Goal: Task Accomplishment & Management: Manage account settings

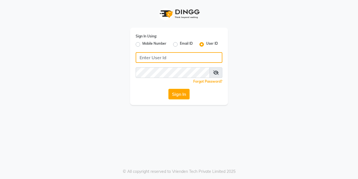
click at [176, 55] on input "Username" at bounding box center [179, 57] width 87 height 11
click at [142, 57] on input "Enrich" at bounding box center [179, 57] width 87 height 11
click at [161, 57] on input "Anrich" at bounding box center [179, 57] width 87 height 11
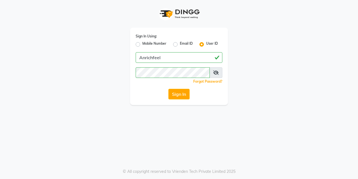
click at [217, 75] on icon at bounding box center [216, 73] width 6 height 4
click at [172, 94] on button "Sign In" at bounding box center [178, 94] width 21 height 11
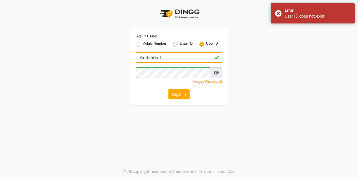
click at [170, 58] on input "Anrichfeel" at bounding box center [179, 57] width 87 height 11
type input "AnrichSalon"
click at [169, 90] on button "Sign In" at bounding box center [178, 94] width 21 height 11
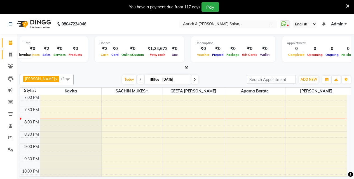
click at [11, 54] on icon at bounding box center [10, 55] width 3 height 4
select select "service"
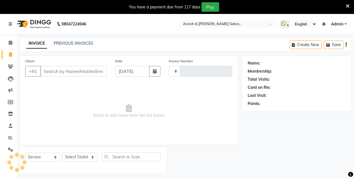
type input "0802"
select select "5924"
click at [65, 72] on input "Client" at bounding box center [73, 71] width 66 height 11
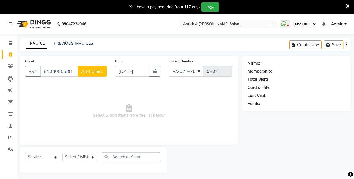
type input "8108055508"
click at [87, 71] on span "Add Client" at bounding box center [92, 72] width 22 height 6
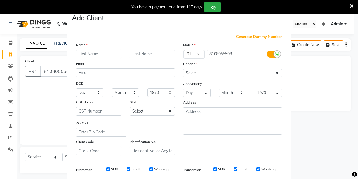
click at [84, 55] on input "text" at bounding box center [98, 54] width 45 height 9
type input "g"
type input "Ganesh"
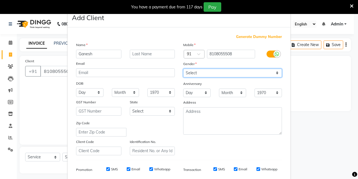
click at [275, 72] on select "Select Male Female Other Prefer Not To Say" at bounding box center [232, 73] width 99 height 9
select select "male"
click at [183, 69] on select "Select Male Female Other Prefer Not To Say" at bounding box center [232, 73] width 99 height 9
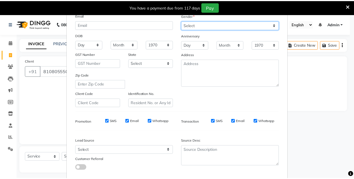
scroll to position [79, 0]
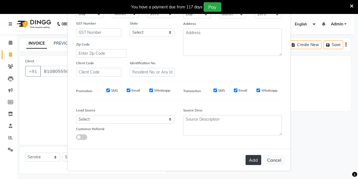
click at [252, 159] on button "Add" at bounding box center [254, 160] width 16 height 10
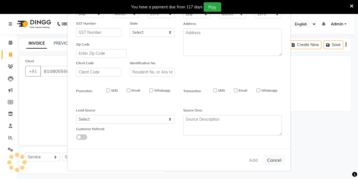
select select
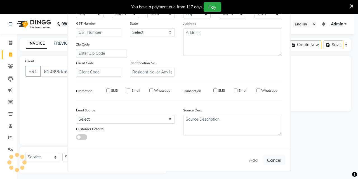
select select
checkbox input "false"
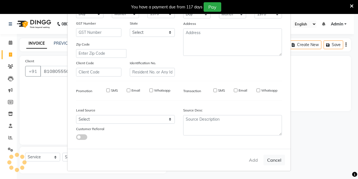
checkbox input "false"
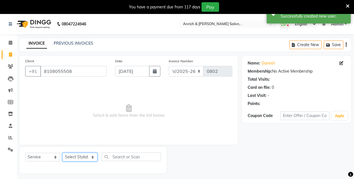
click at [73, 156] on select "Select Stylist Akansha Singh Aparna borate GEETA ANIL KUMAR BOYIRI Kavita SACHI…" at bounding box center [79, 157] width 35 height 9
select select "58402"
click at [62, 153] on select "Select Stylist Akansha Singh Aparna borate GEETA ANIL KUMAR BOYIRI Kavita SACHI…" at bounding box center [79, 157] width 35 height 9
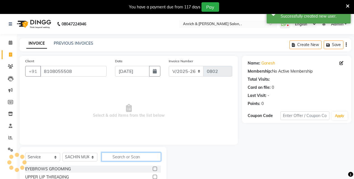
click at [128, 159] on input "text" at bounding box center [131, 157] width 59 height 9
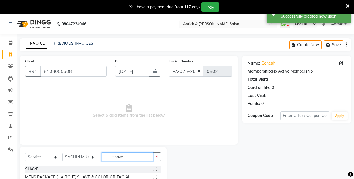
type input "shave"
click at [153, 169] on label at bounding box center [155, 169] width 4 height 4
click at [153, 169] on input "checkbox" at bounding box center [155, 170] width 4 height 4
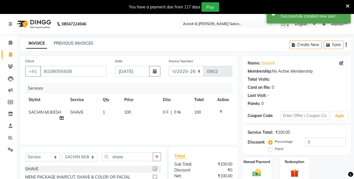
checkbox input "false"
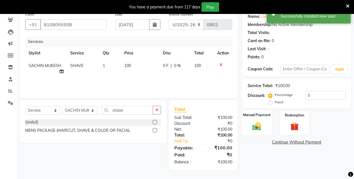
click at [254, 129] on img at bounding box center [257, 126] width 14 height 10
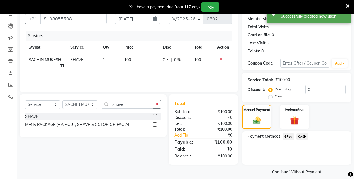
scroll to position [58, 0]
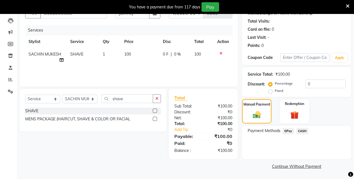
click at [288, 130] on span "GPay" at bounding box center [288, 131] width 11 height 6
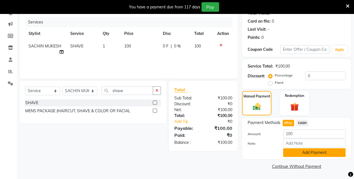
click at [299, 155] on button "Add Payment" at bounding box center [314, 153] width 62 height 9
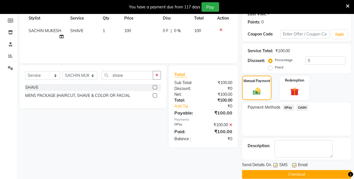
scroll to position [90, 0]
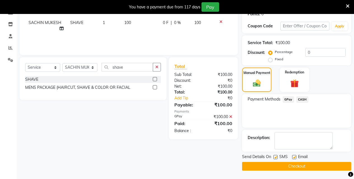
click at [300, 168] on button "Checkout" at bounding box center [296, 166] width 109 height 9
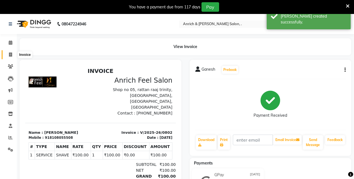
click at [13, 56] on span at bounding box center [11, 55] width 10 height 6
select select "5924"
select select "service"
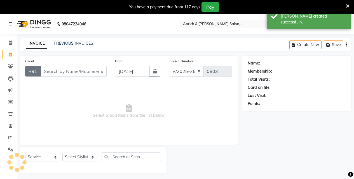
scroll to position [14, 0]
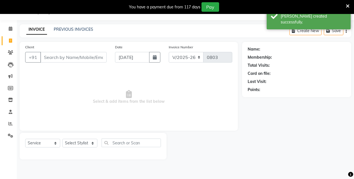
click at [67, 52] on input "Client" at bounding box center [73, 57] width 66 height 11
click at [67, 55] on input "Client" at bounding box center [73, 57] width 66 height 11
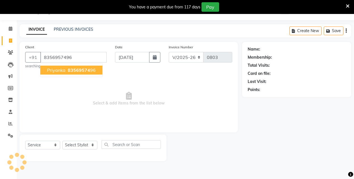
click at [65, 69] on span "Priyanka" at bounding box center [56, 70] width 18 height 6
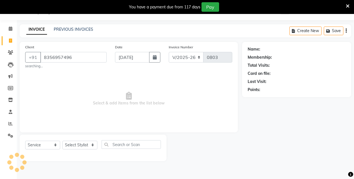
type input "8356957496"
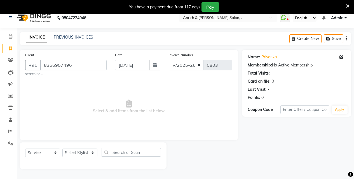
scroll to position [0, 0]
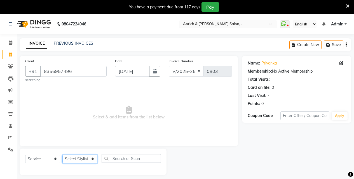
click at [78, 157] on select "Select Stylist Akansha Singh Aparna borate GEETA ANIL KUMAR BOYIRI Kavita SACHI…" at bounding box center [79, 159] width 35 height 9
click at [62, 155] on select "Select Stylist Akansha Singh Aparna borate GEETA ANIL KUMAR BOYIRI Kavita SACHI…" at bounding box center [79, 159] width 35 height 9
click at [87, 158] on select "Select Stylist Akansha Singh Aparna borate GEETA ANIL KUMAR BOYIRI Kavita SACHI…" at bounding box center [79, 159] width 35 height 9
select select "88950"
click at [62, 155] on select "Select Stylist Akansha Singh Aparna borate GEETA ANIL KUMAR BOYIRI Kavita SACHI…" at bounding box center [79, 159] width 35 height 9
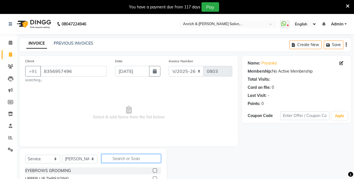
click at [119, 159] on input "text" at bounding box center [131, 158] width 59 height 9
type input "eye"
click at [153, 170] on label at bounding box center [155, 171] width 4 height 4
click at [153, 170] on input "checkbox" at bounding box center [155, 171] width 4 height 4
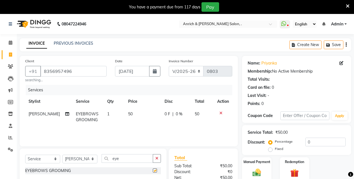
checkbox input "false"
click at [129, 159] on input "eye" at bounding box center [127, 158] width 51 height 9
type input "e"
click at [153, 170] on label at bounding box center [155, 171] width 4 height 4
click at [153, 170] on input "checkbox" at bounding box center [155, 171] width 4 height 4
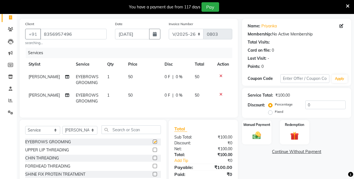
checkbox input "false"
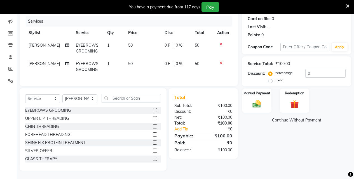
click at [221, 61] on icon at bounding box center [220, 63] width 3 height 4
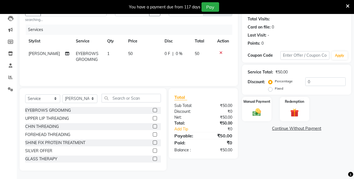
click at [130, 55] on td "50" at bounding box center [143, 57] width 36 height 18
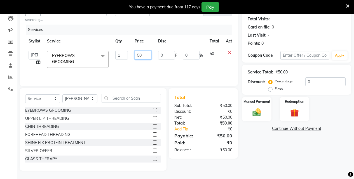
click at [145, 55] on input "50" at bounding box center [143, 55] width 17 height 9
type input "5"
type input "60"
click at [253, 152] on div "Name: Priyanka Membership: No Active Membership Total Visits: Card on file: 0 L…" at bounding box center [298, 83] width 113 height 175
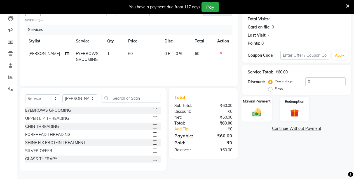
click at [249, 114] on div "Manual Payment" at bounding box center [257, 109] width 31 height 25
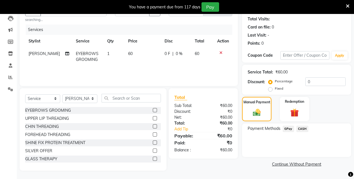
click at [287, 131] on span "GPay" at bounding box center [288, 129] width 11 height 6
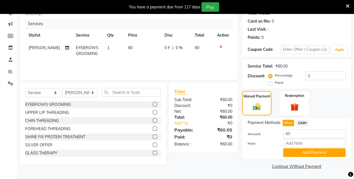
click at [302, 148] on div "Note:" at bounding box center [296, 144] width 106 height 10
click at [302, 155] on button "Add Payment" at bounding box center [314, 153] width 62 height 9
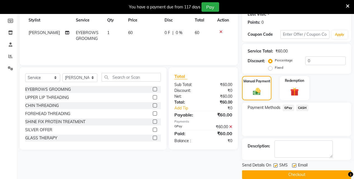
scroll to position [90, 0]
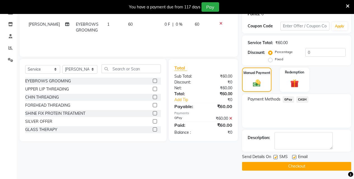
click at [308, 167] on button "Checkout" at bounding box center [296, 166] width 109 height 9
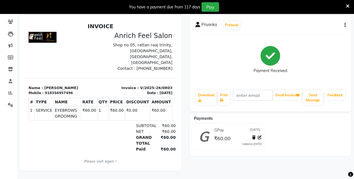
click at [348, 5] on icon at bounding box center [348, 6] width 4 height 5
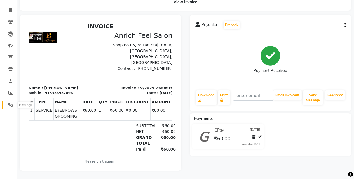
click at [10, 103] on icon at bounding box center [10, 105] width 5 height 4
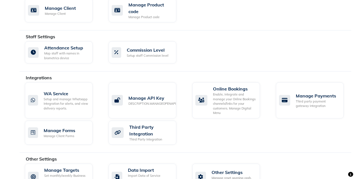
scroll to position [315, 0]
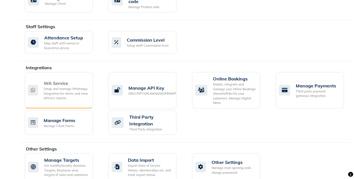
click at [55, 92] on div "Setup and manage Whatsapp Integration for alerts, and view delivery reports." at bounding box center [66, 94] width 44 height 14
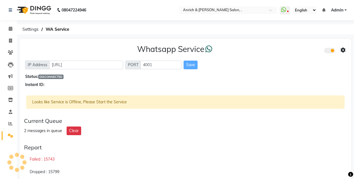
click at [344, 52] on icon at bounding box center [343, 50] width 5 height 5
click at [304, 44] on div "Whatsapp Settings" at bounding box center [303, 44] width 64 height 7
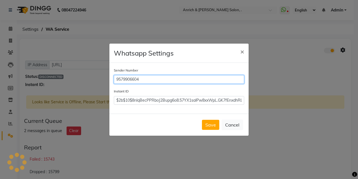
click at [177, 79] on input "9579906604" at bounding box center [179, 79] width 130 height 9
type input "9"
type input "9653396079"
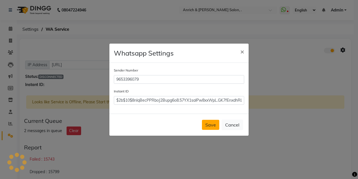
click at [209, 127] on button "Save" at bounding box center [210, 125] width 17 height 10
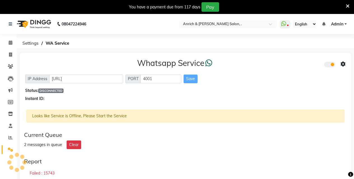
click at [343, 64] on icon at bounding box center [343, 64] width 5 height 5
click at [315, 74] on div "Turn on Whatsapp for all customers" at bounding box center [303, 75] width 64 height 7
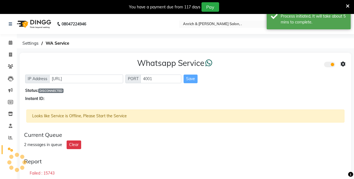
click at [342, 64] on icon at bounding box center [343, 64] width 5 height 5
click at [300, 58] on div "Whatsapp Settings" at bounding box center [303, 58] width 64 height 7
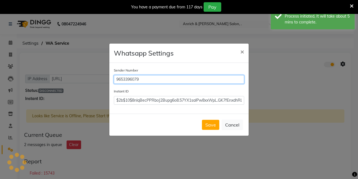
click at [175, 80] on input "9653396079" at bounding box center [179, 79] width 130 height 9
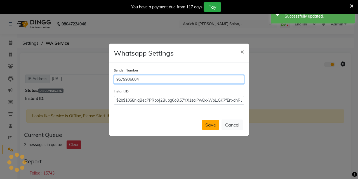
type input "9579906604"
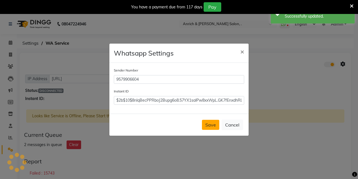
click at [208, 126] on button "Save" at bounding box center [210, 125] width 17 height 10
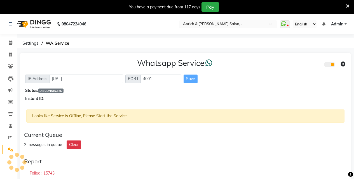
click at [102, 114] on div "Looks like Service is Offline, Please Start the Service" at bounding box center [185, 116] width 318 height 13
